Goal: Transaction & Acquisition: Purchase product/service

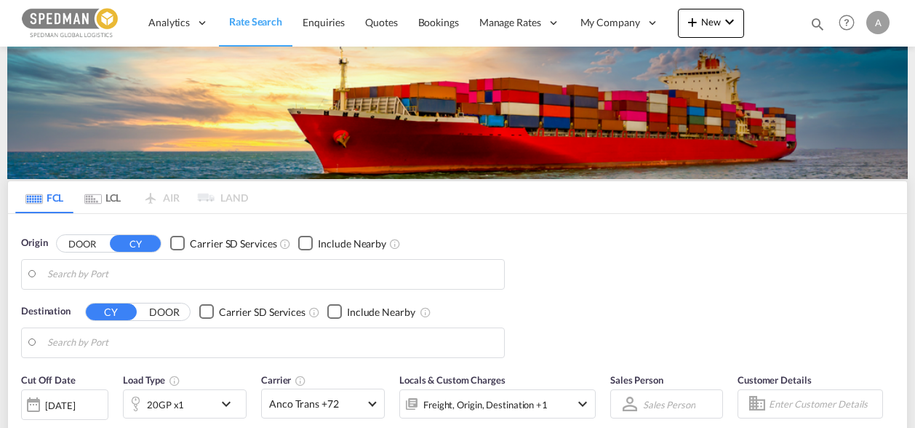
type input "[GEOGRAPHIC_DATA], [GEOGRAPHIC_DATA]"
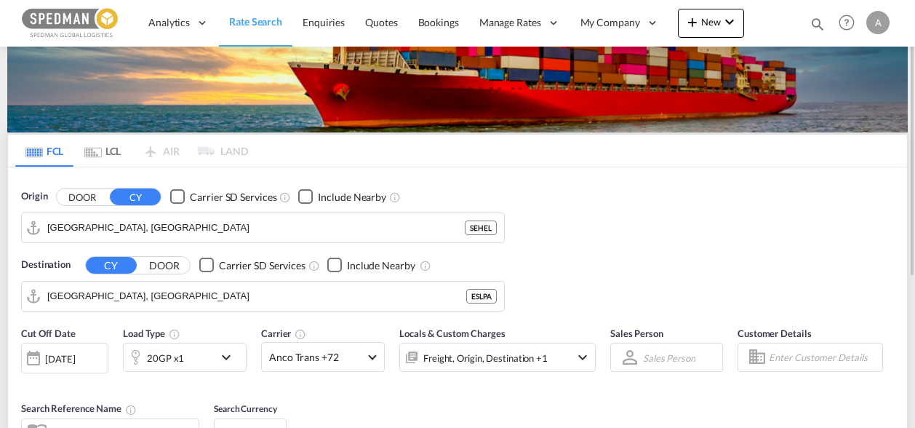
scroll to position [47, 0]
click at [273, 222] on input "[GEOGRAPHIC_DATA], [GEOGRAPHIC_DATA]" at bounding box center [271, 228] width 449 height 22
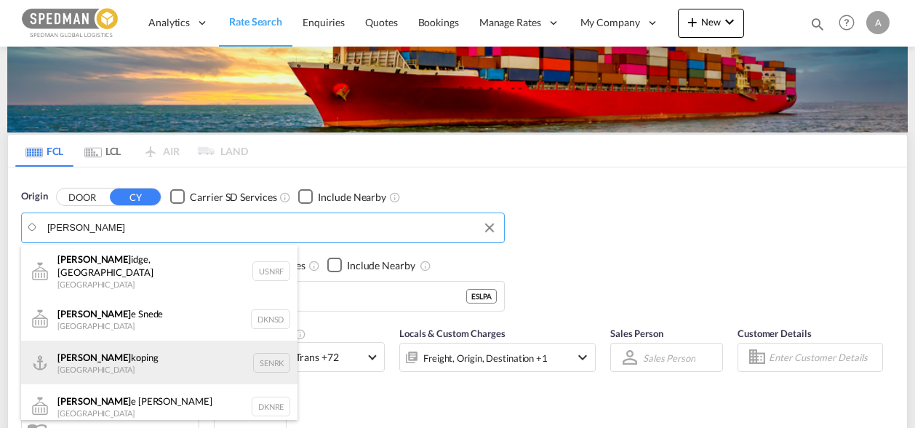
click at [180, 341] on div "Norr koping Sweden SENRK" at bounding box center [159, 362] width 276 height 44
type input "Norrkoping, SENRK"
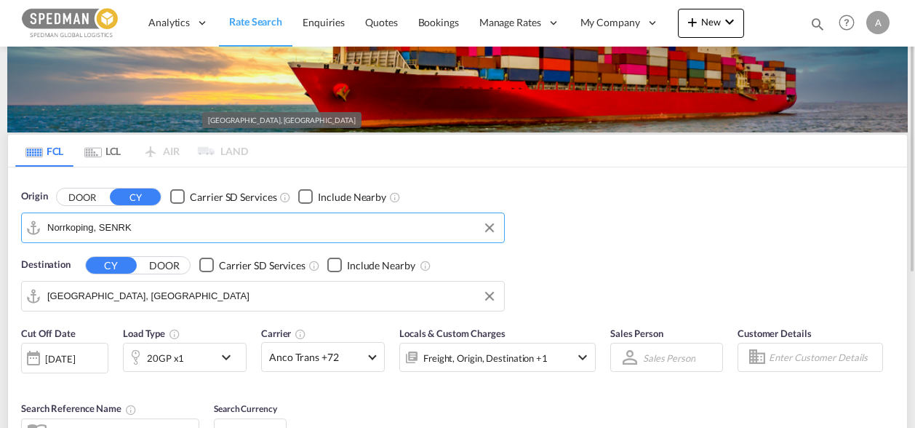
click at [230, 299] on input "[GEOGRAPHIC_DATA], [GEOGRAPHIC_DATA]" at bounding box center [271, 296] width 449 height 22
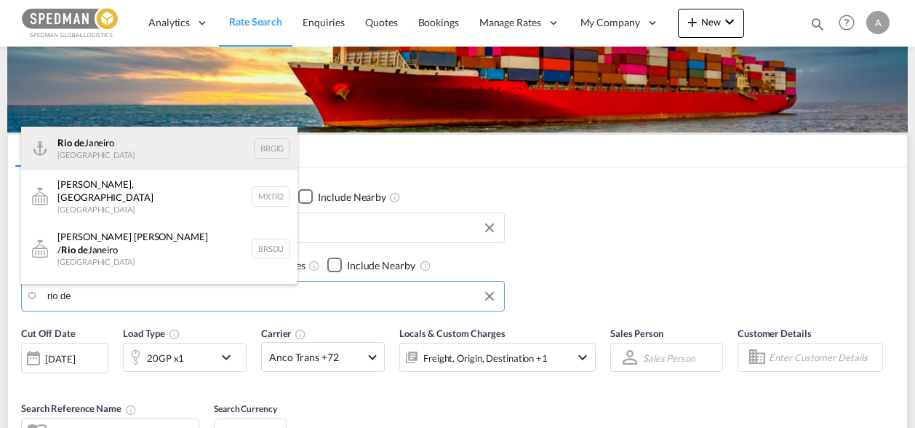
click at [194, 152] on div "[GEOGRAPHIC_DATA] [GEOGRAPHIC_DATA] BRGIG" at bounding box center [159, 149] width 276 height 44
type input "[GEOGRAPHIC_DATA], BRGIG"
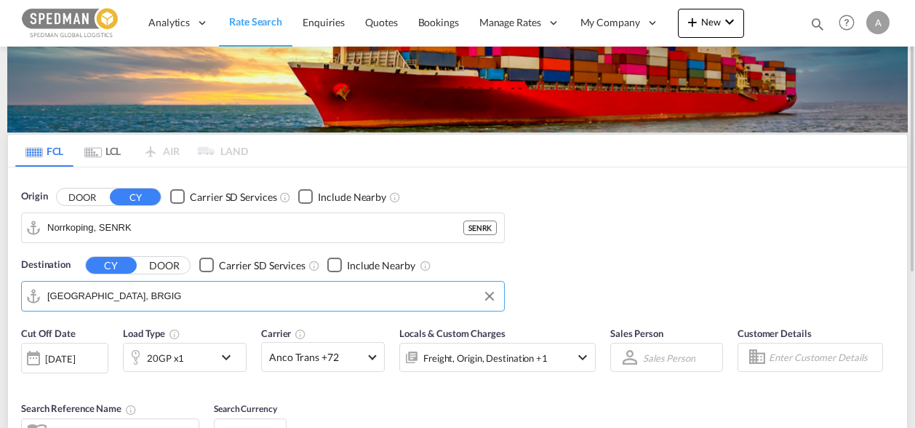
scroll to position [108, 0]
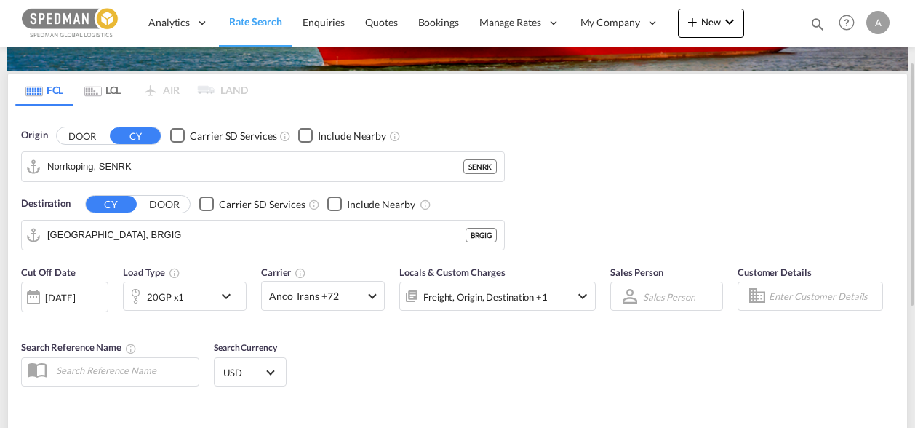
click at [209, 295] on div "20GP x1" at bounding box center [169, 295] width 90 height 29
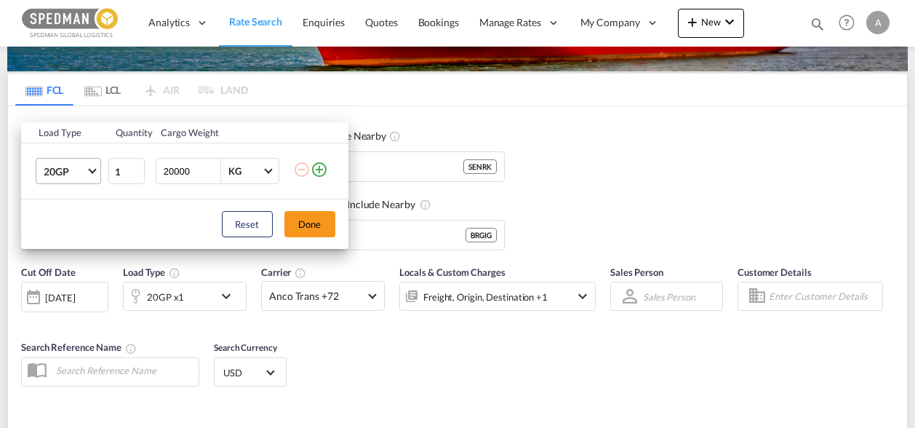
click at [95, 175] on md-select-value "20GP" at bounding box center [71, 171] width 58 height 25
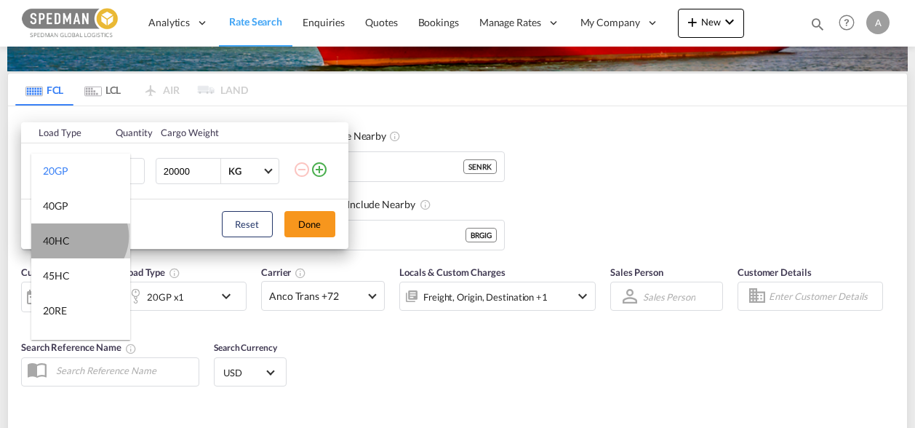
click at [78, 236] on md-option "40HC" at bounding box center [80, 240] width 99 height 35
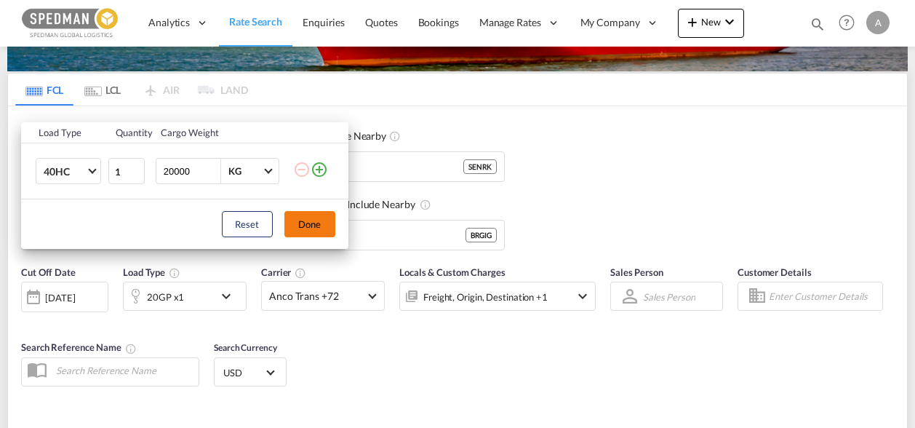
click at [305, 231] on button "Done" at bounding box center [309, 224] width 51 height 26
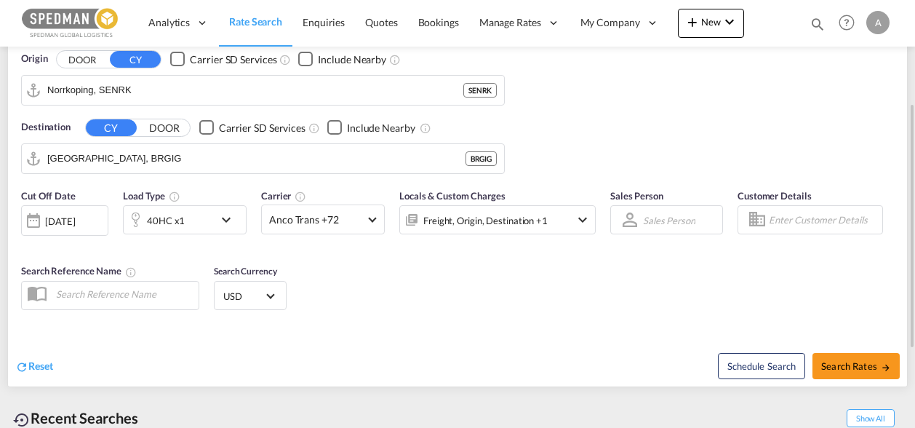
scroll to position [185, 0]
click at [371, 213] on span at bounding box center [372, 217] width 8 height 8
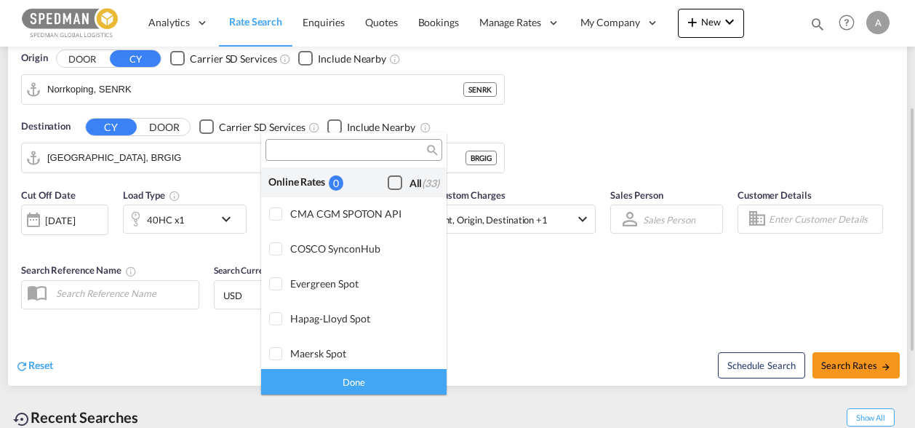
scroll to position [1134, 0]
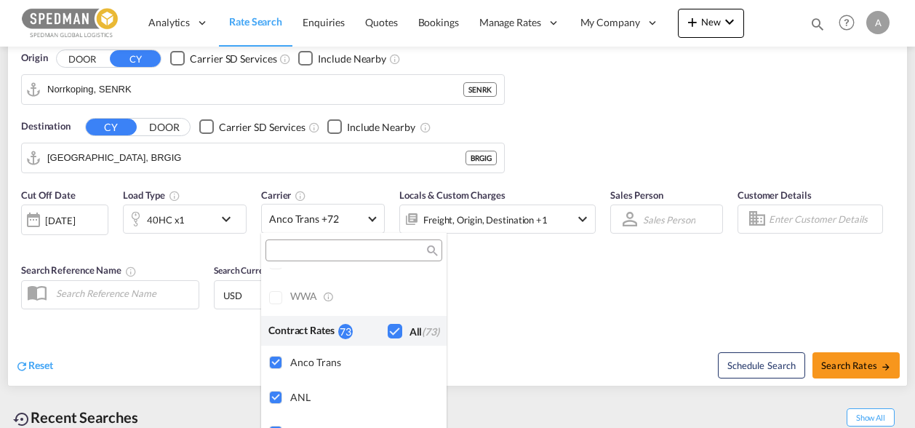
click at [495, 311] on md-backdrop at bounding box center [457, 214] width 915 height 428
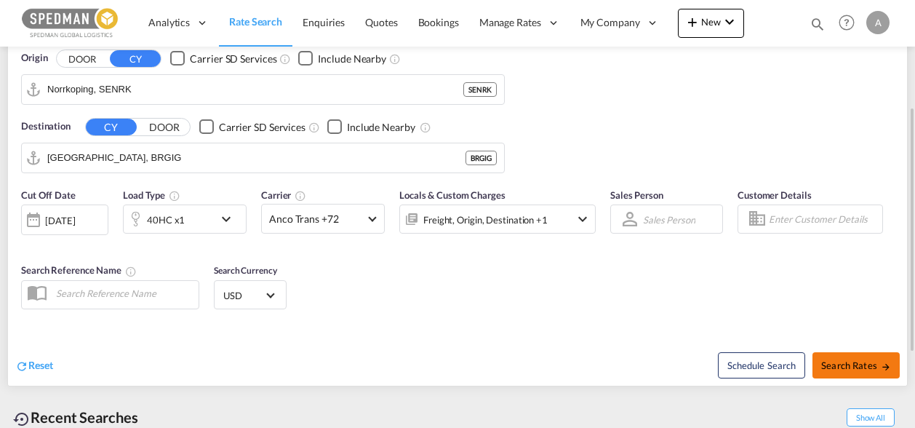
click at [633, 363] on span "Search Rates" at bounding box center [856, 365] width 70 height 12
type input "SENRK to BRGIG / [DATE]"
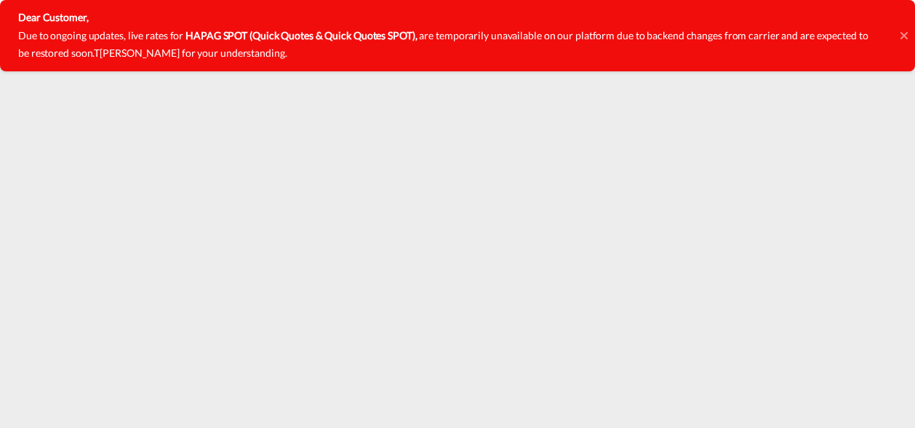
click at [633, 34] on icon at bounding box center [903, 36] width 7 height 12
